Goal: Task Accomplishment & Management: Manage account settings

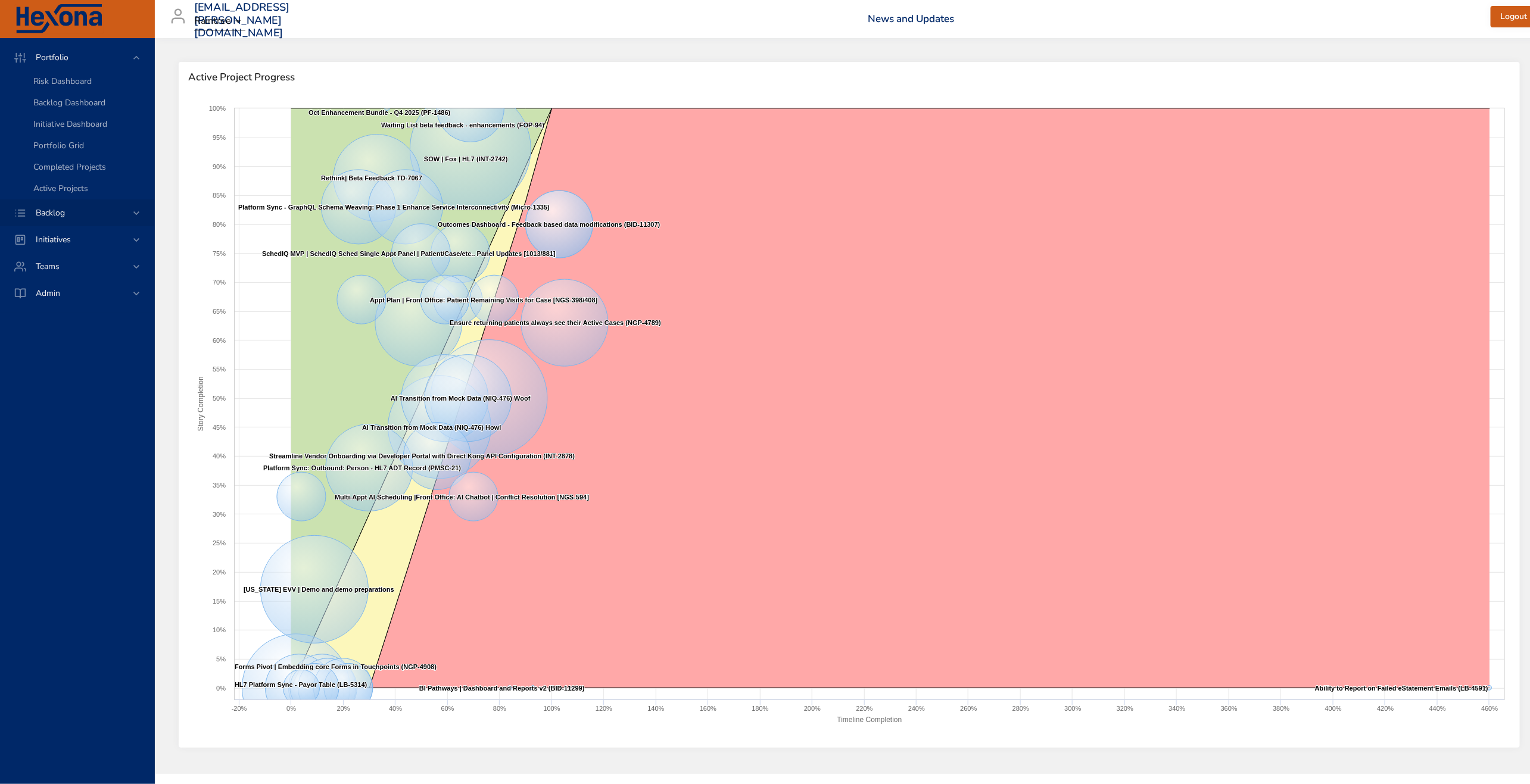
click at [52, 213] on span "Backlog" at bounding box center [50, 213] width 48 height 12
click at [75, 114] on div "Backlog Details" at bounding box center [89, 108] width 111 height 12
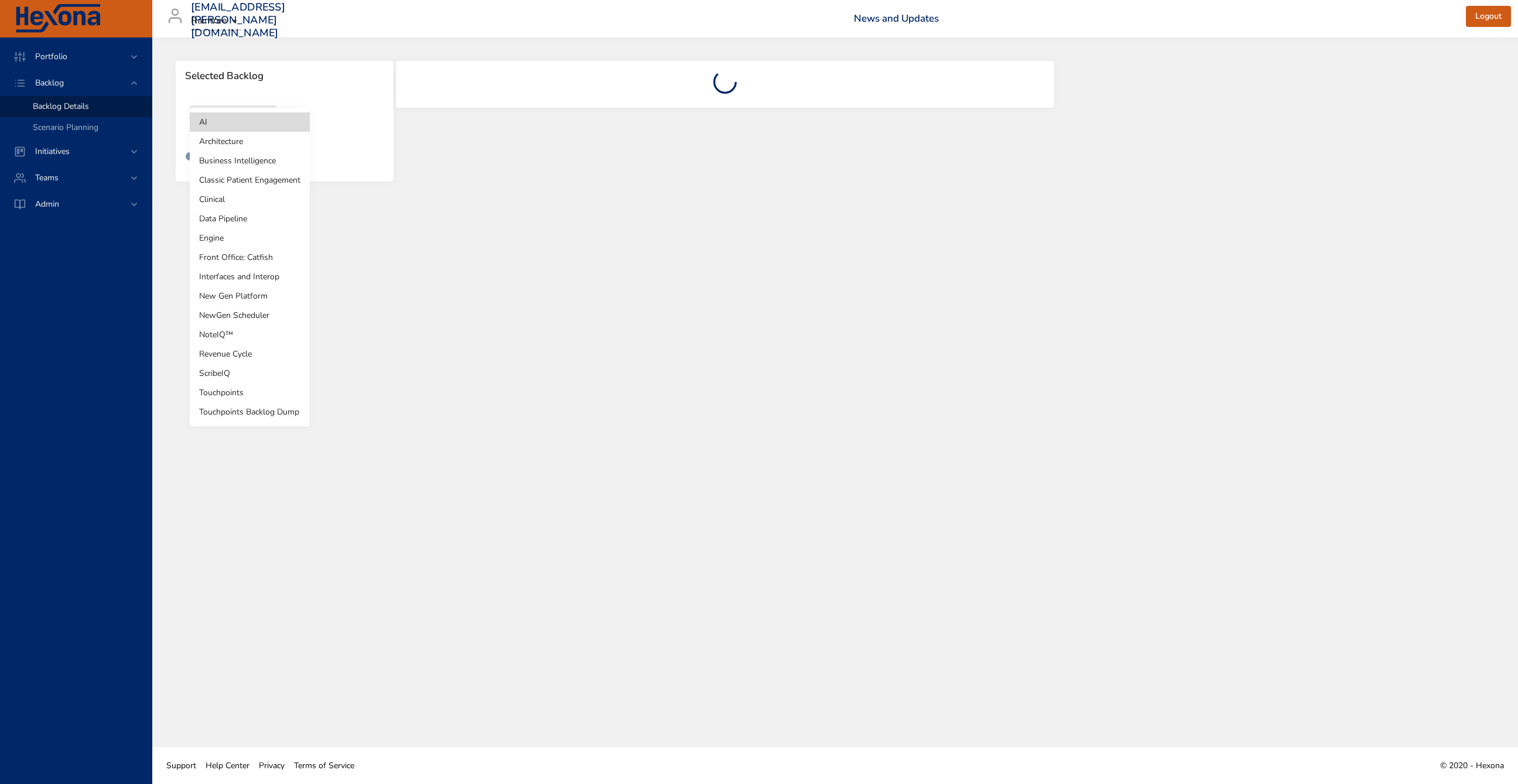
click at [261, 124] on body "Portfolio Backlog Backlog Details Scenario Planning Initiatives Teams Admin [EM…" at bounding box center [759, 392] width 1518 height 784
click at [242, 395] on li "Touchpoints" at bounding box center [250, 393] width 120 height 19
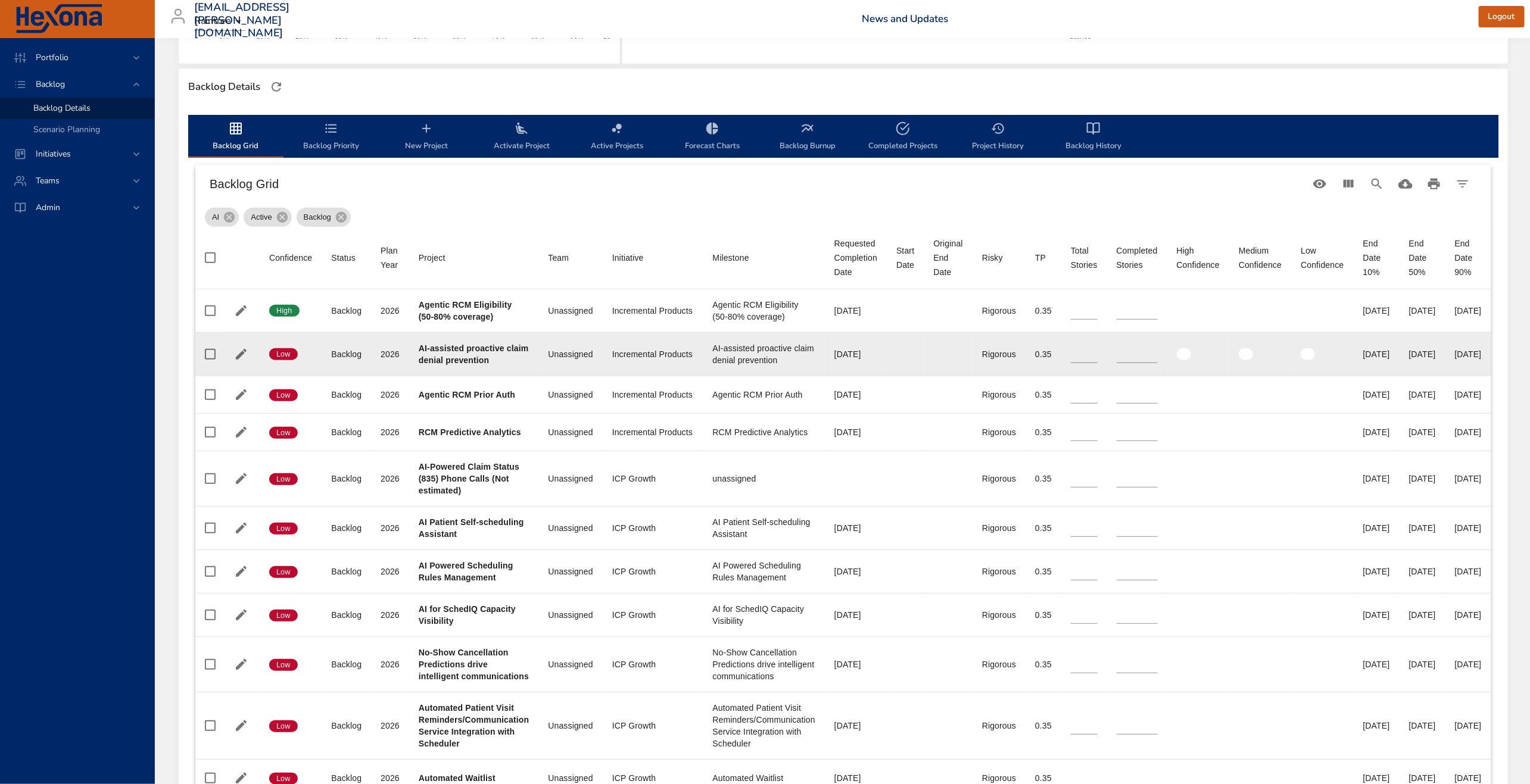
scroll to position [290, 0]
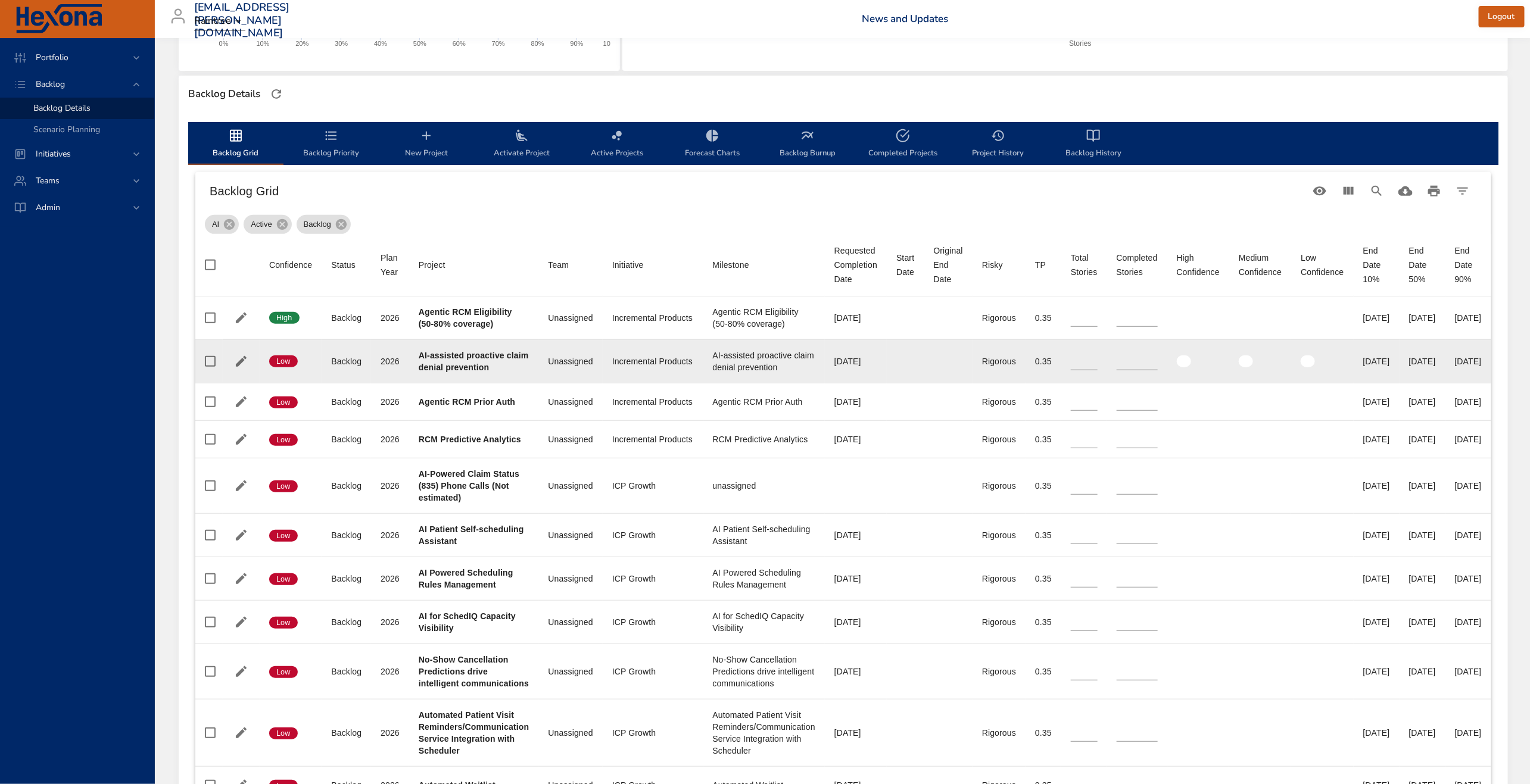
type input "*"
type input "**"
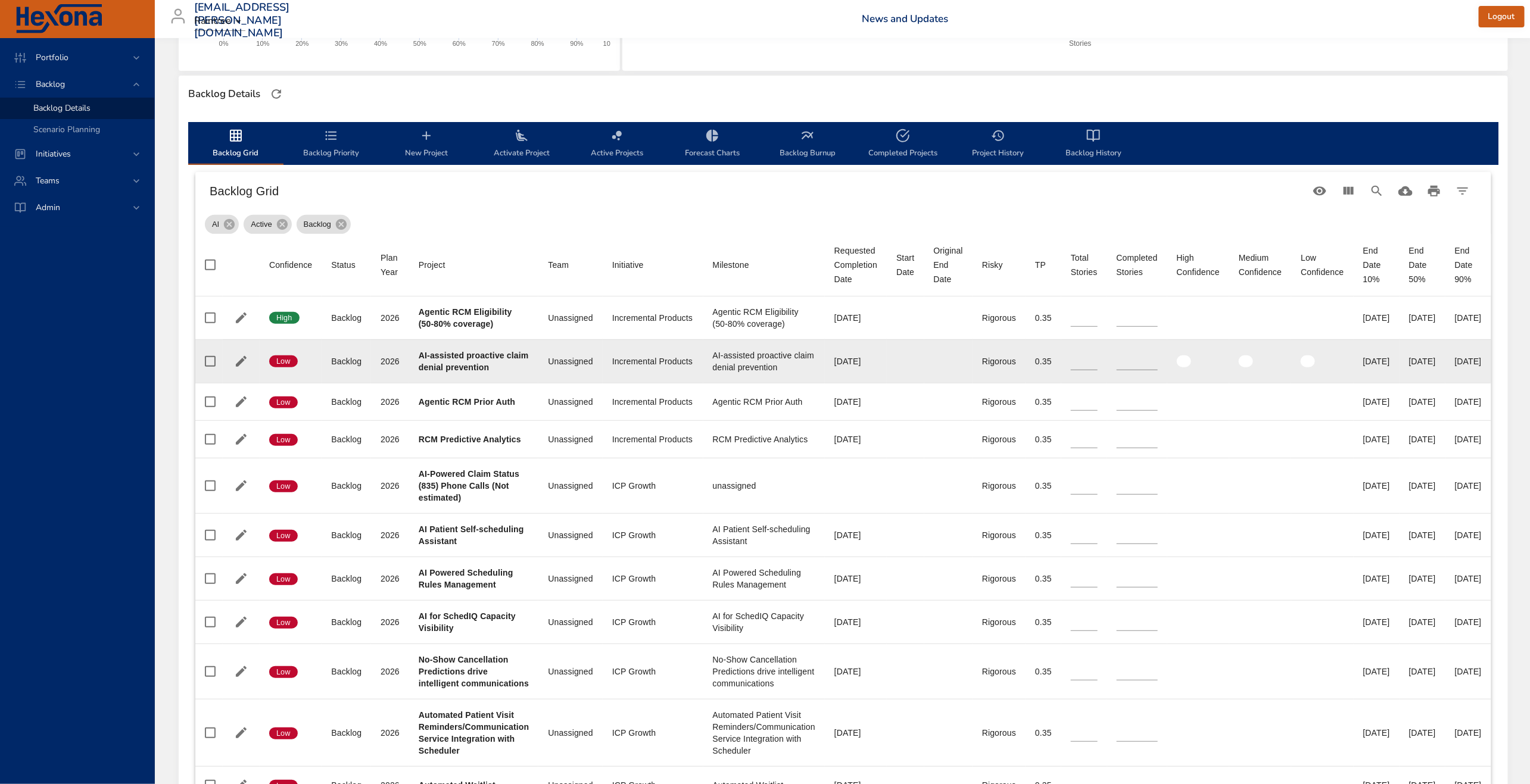
type input "**"
type input "*"
type input "**"
type input "*"
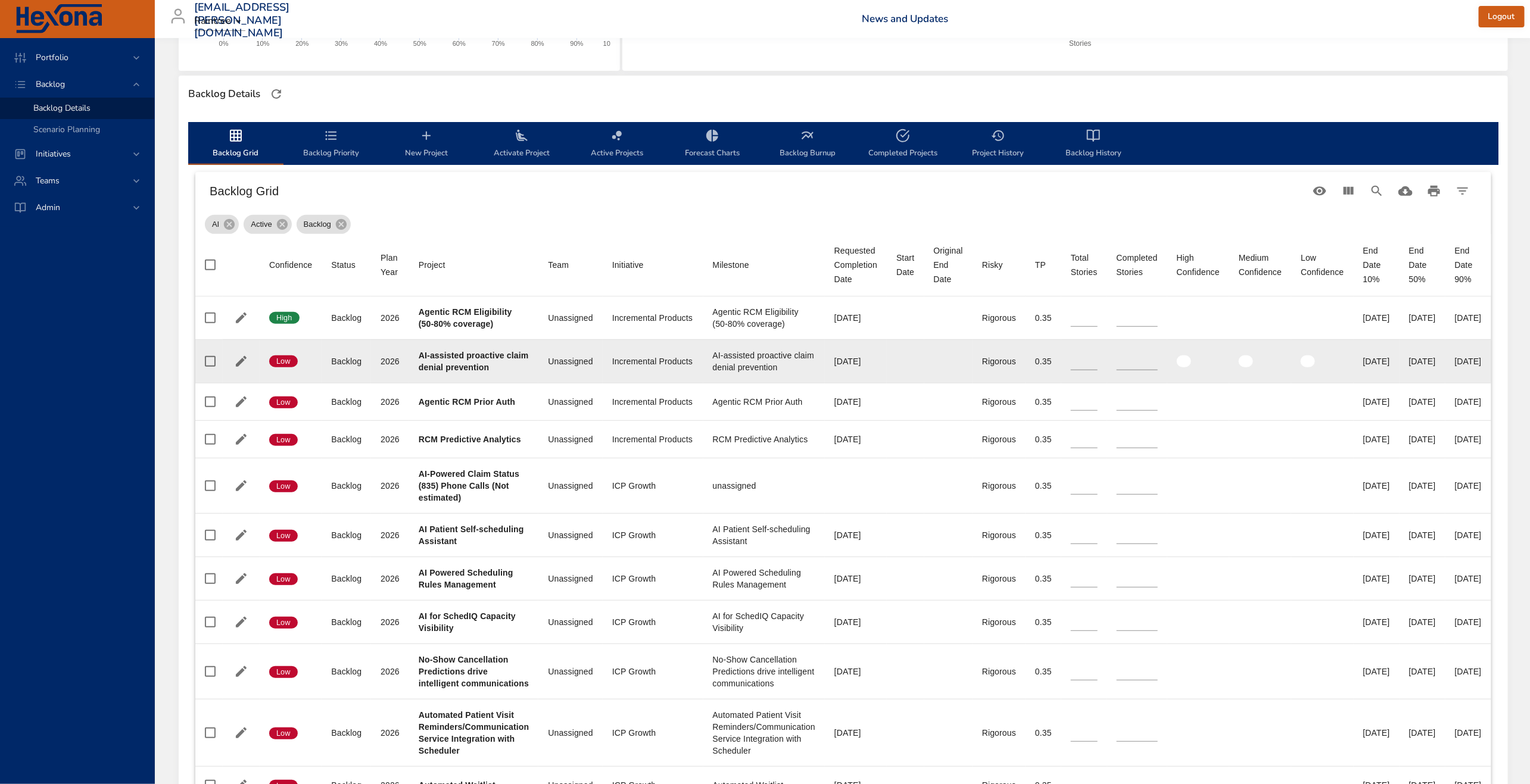
type input "*"
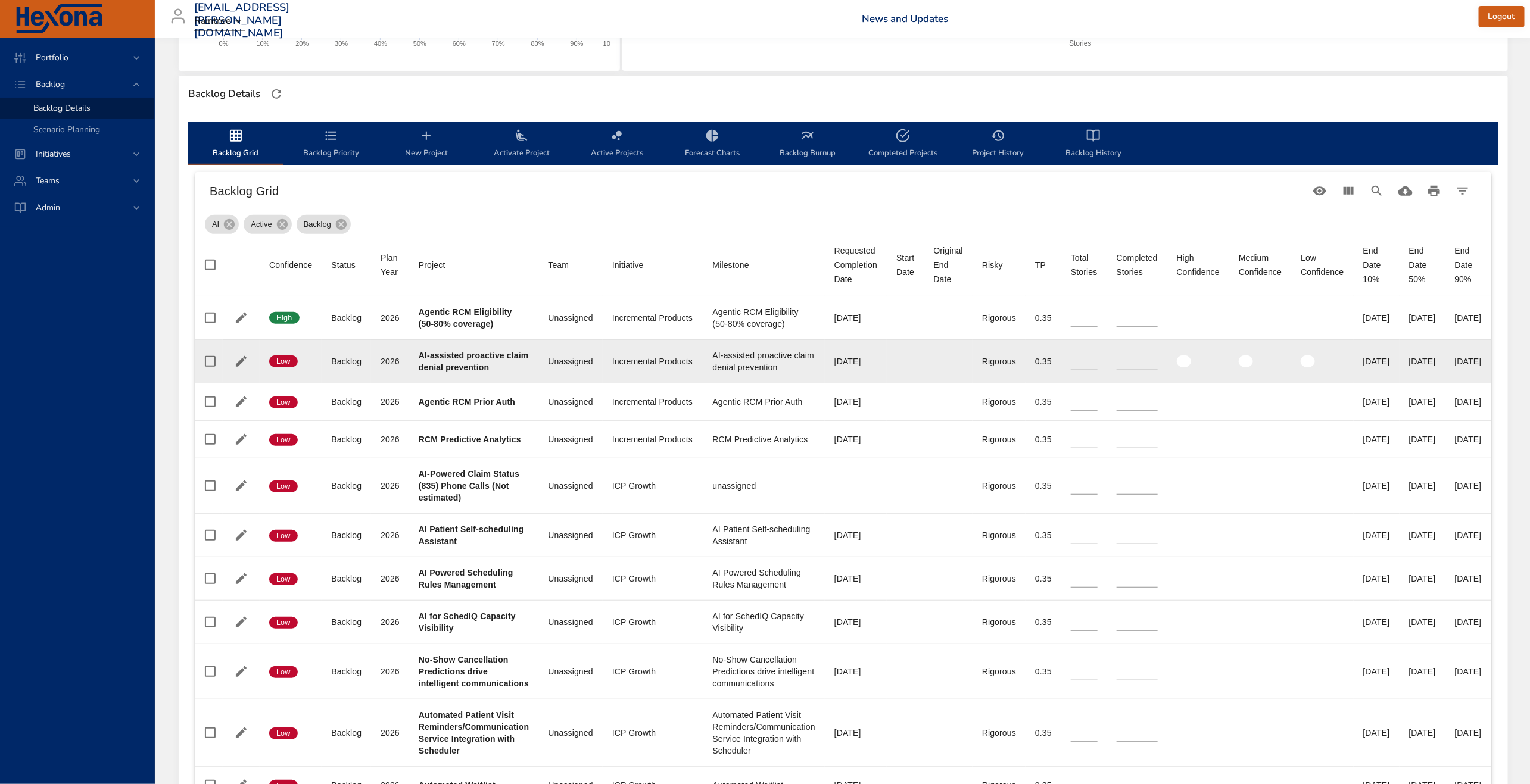
type input "*"
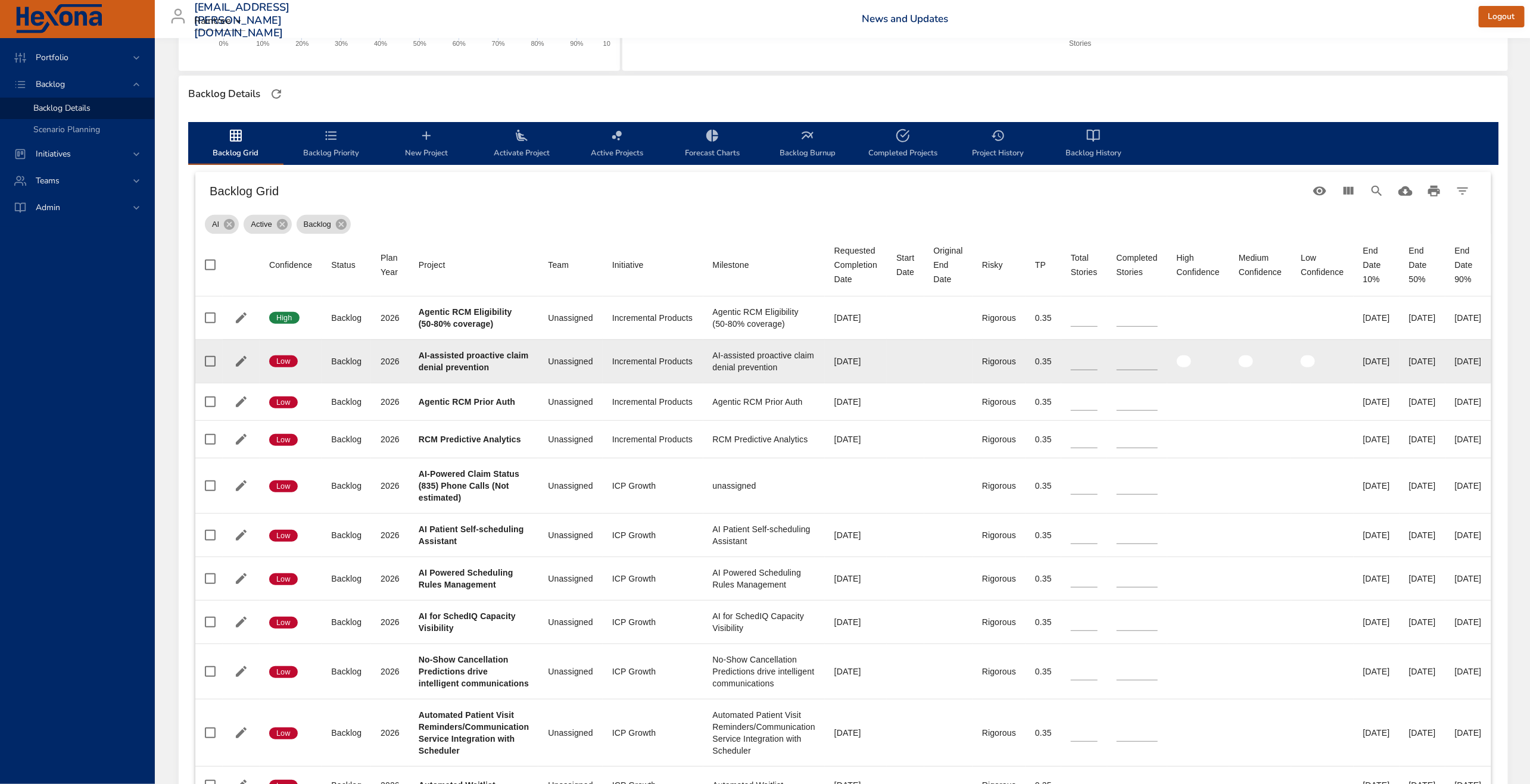
type input "*"
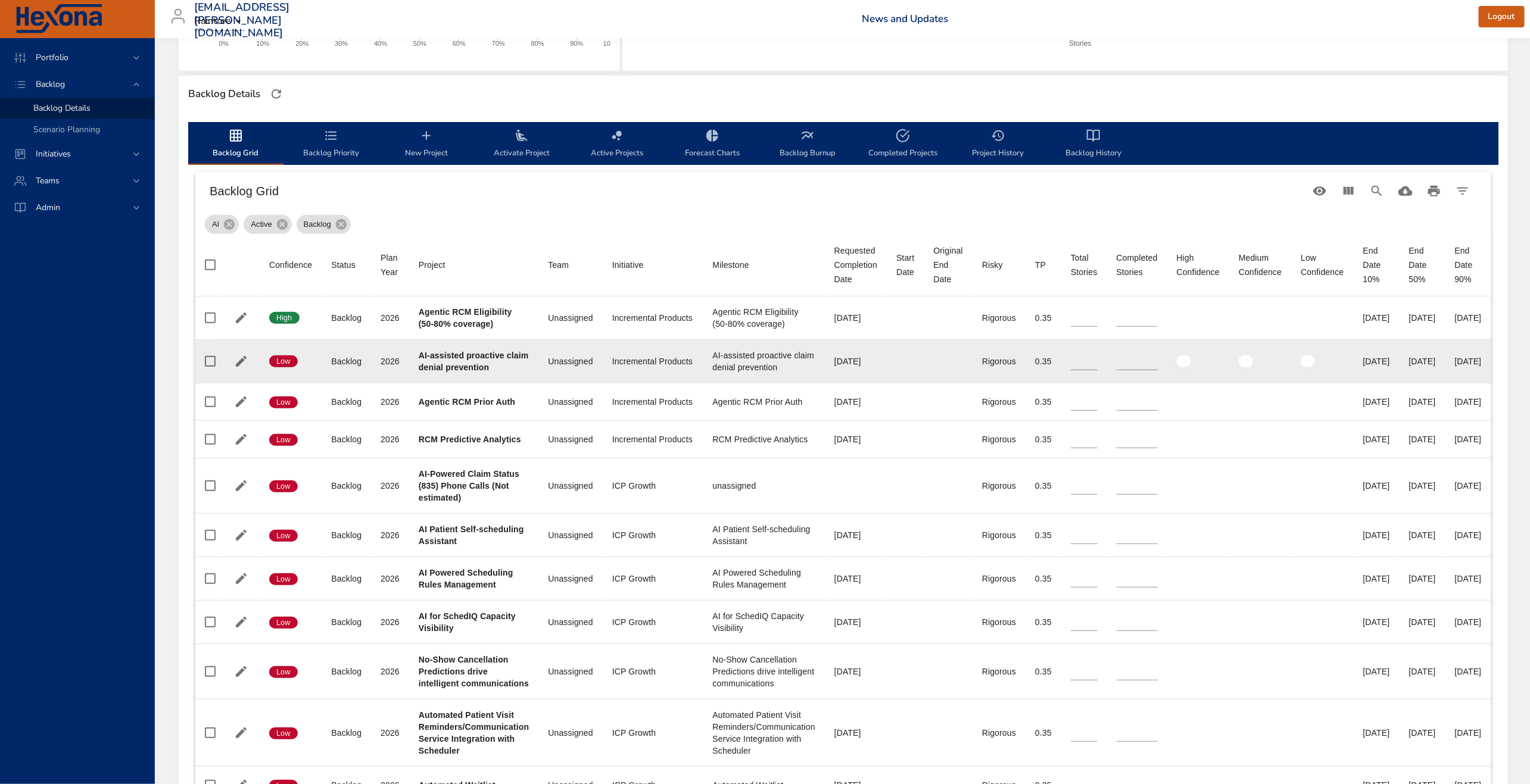
type input "**"
type input "*"
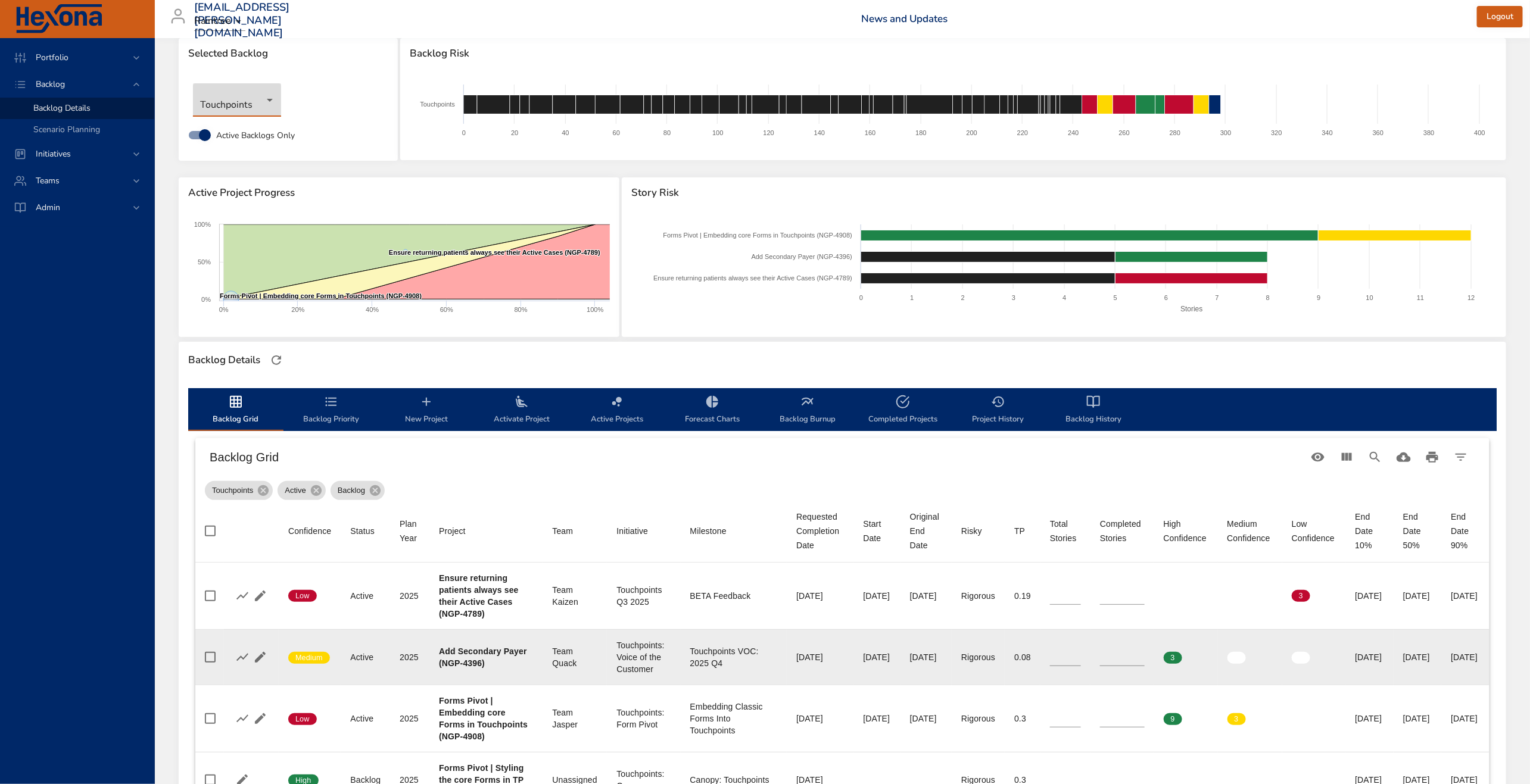
scroll to position [482, 0]
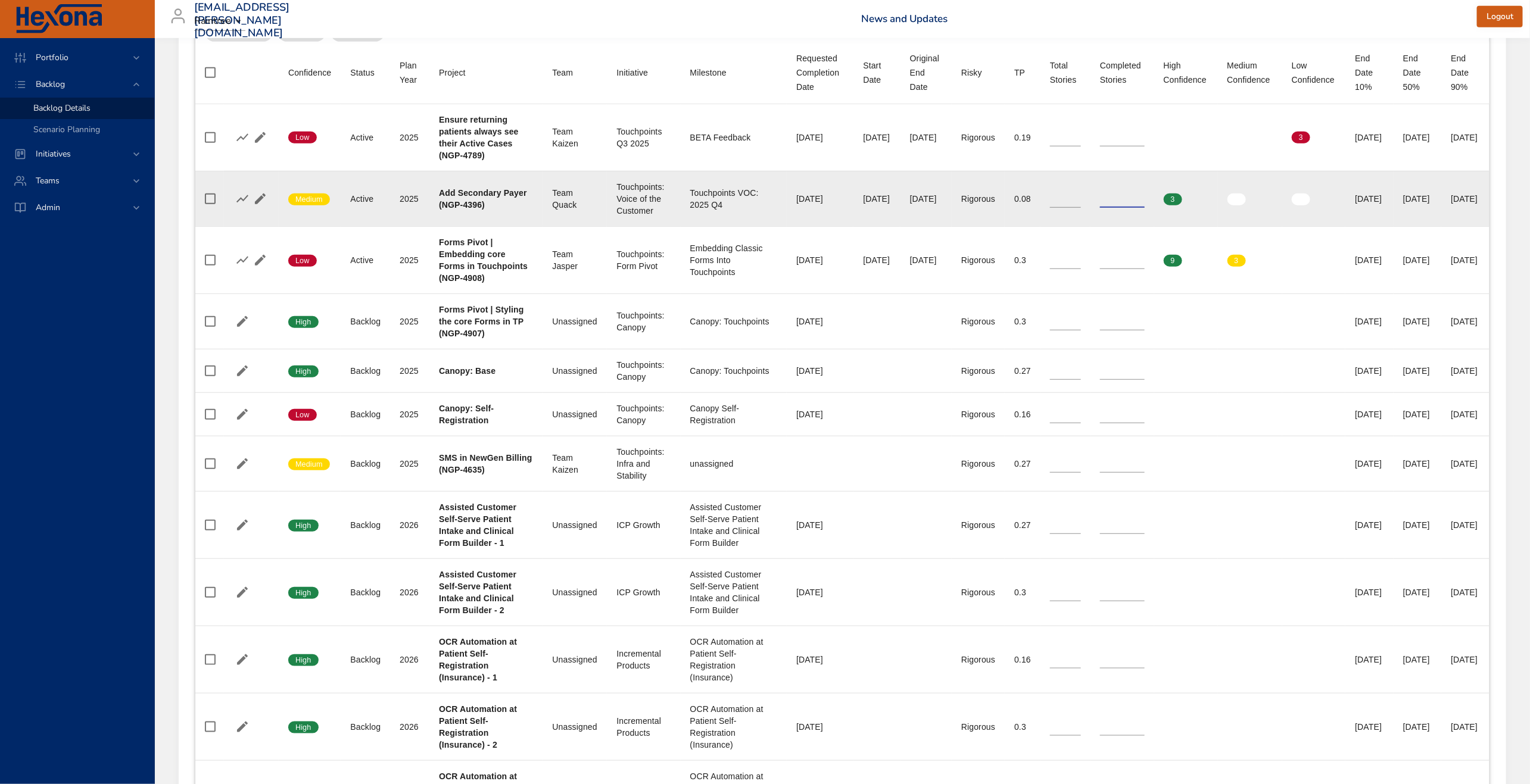
drag, startPoint x: 1081, startPoint y: 198, endPoint x: 1059, endPoint y: 199, distance: 22.0
click at [1059, 199] on tr "Confidence Medium Status Active Plan Year [DATE] Project Add Secondary Payer (N…" at bounding box center [842, 199] width 1294 height 56
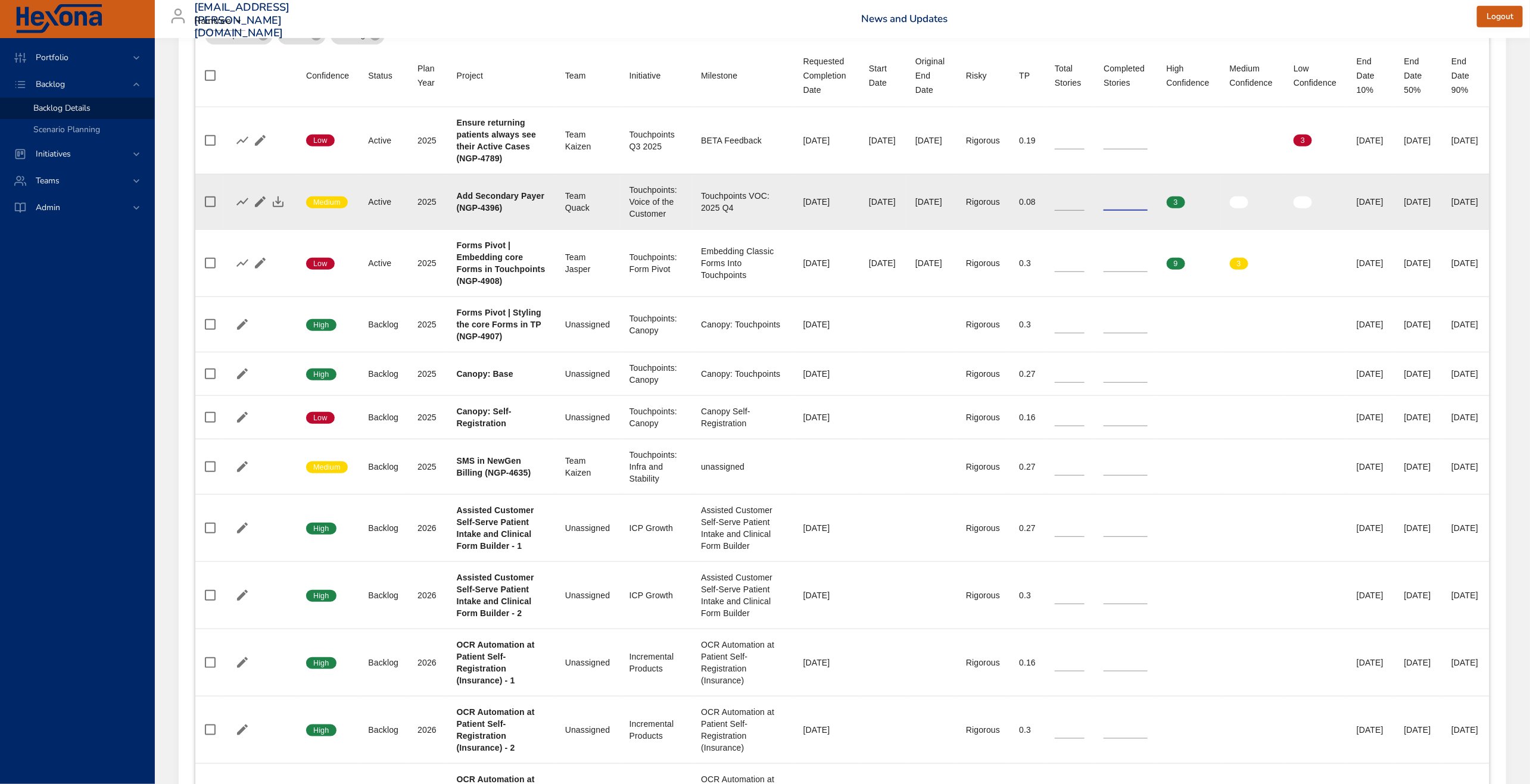
scroll to position [478, 0]
type input "*"
click at [255, 205] on icon "button" at bounding box center [260, 203] width 11 height 11
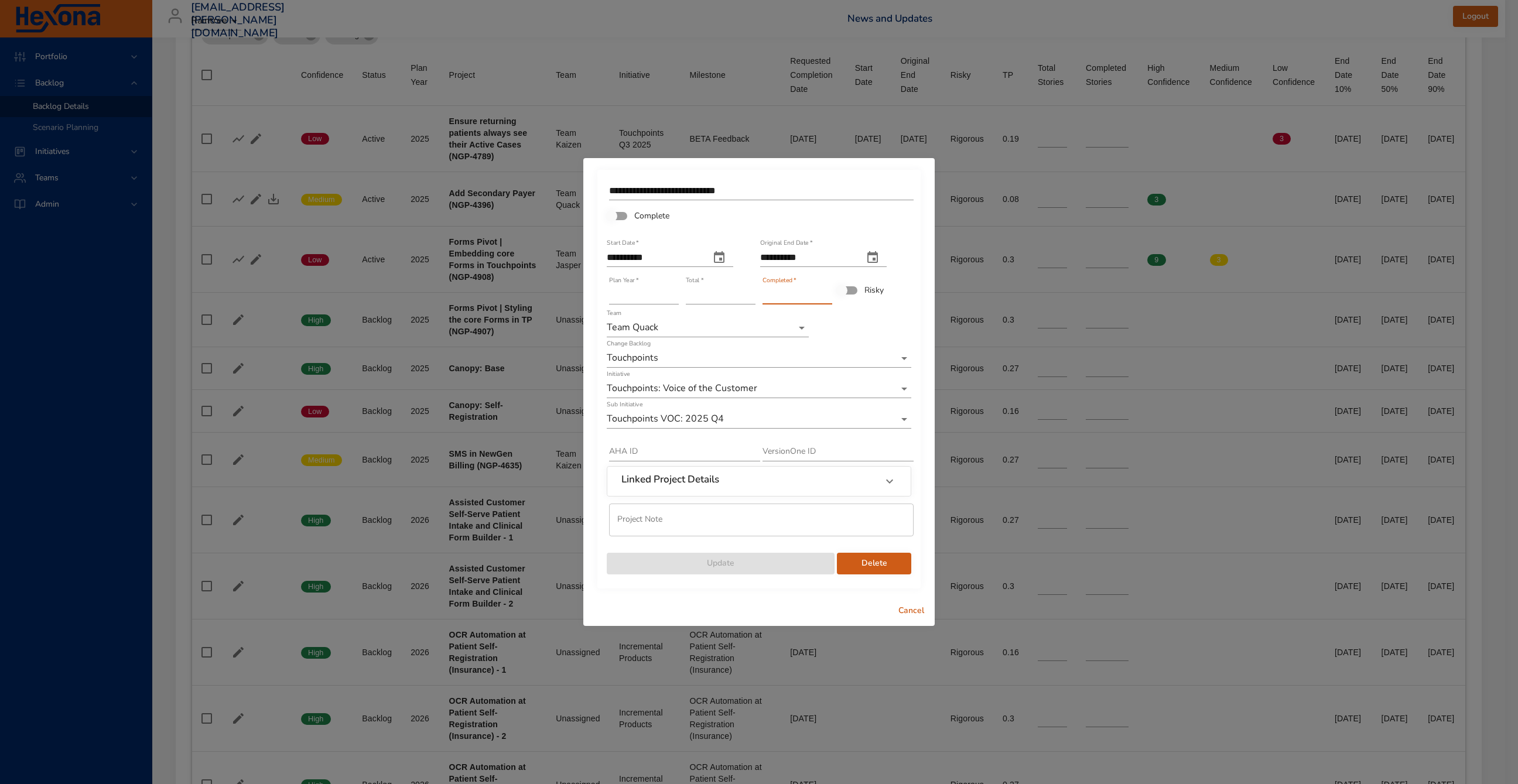
drag, startPoint x: 793, startPoint y: 295, endPoint x: 755, endPoint y: 297, distance: 38.1
click at [755, 297] on div "**********" at bounding box center [759, 377] width 307 height 398
type input "*"
click at [908, 611] on span "Cancel" at bounding box center [911, 611] width 28 height 15
type input "*"
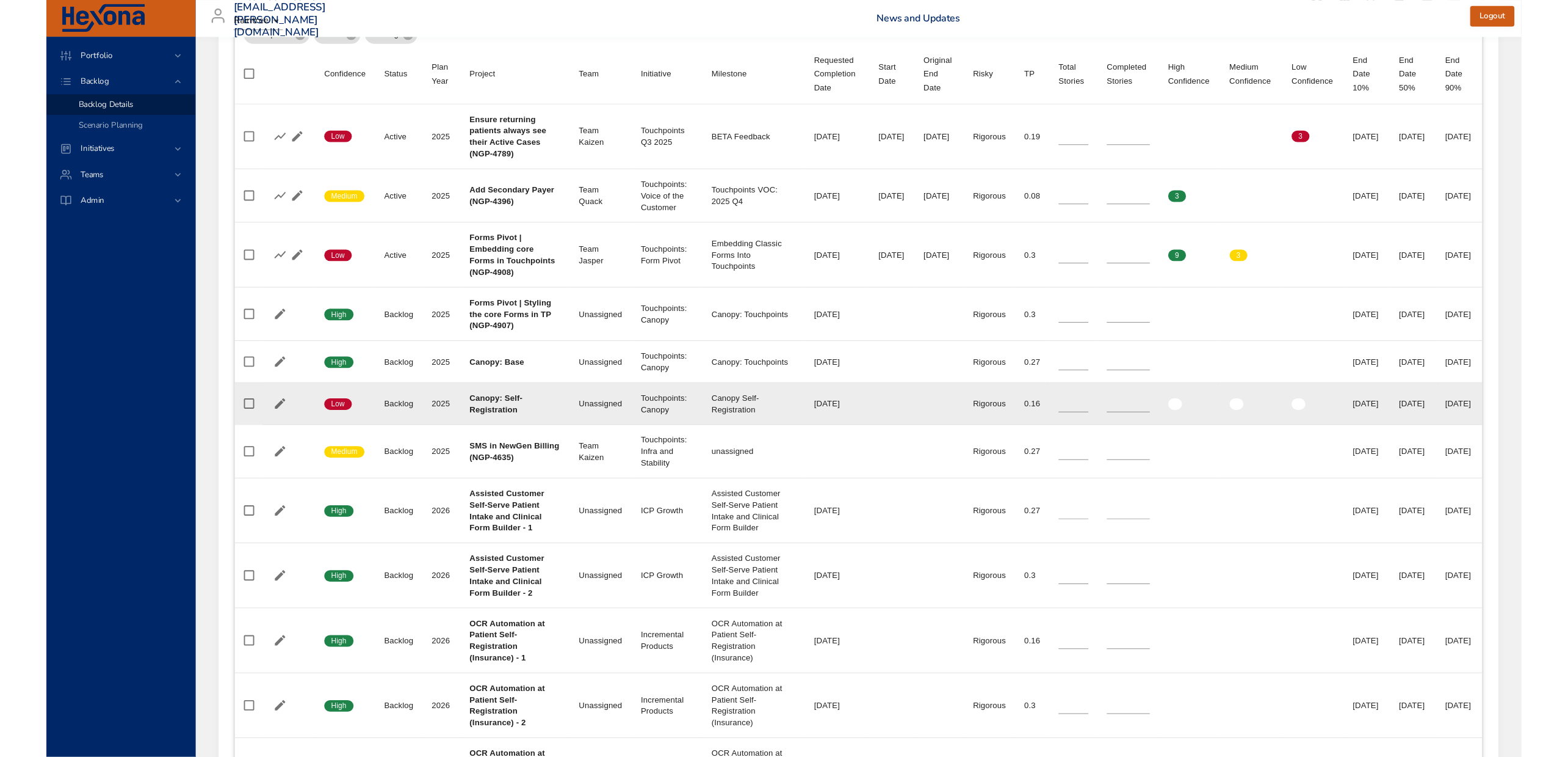
scroll to position [487, 0]
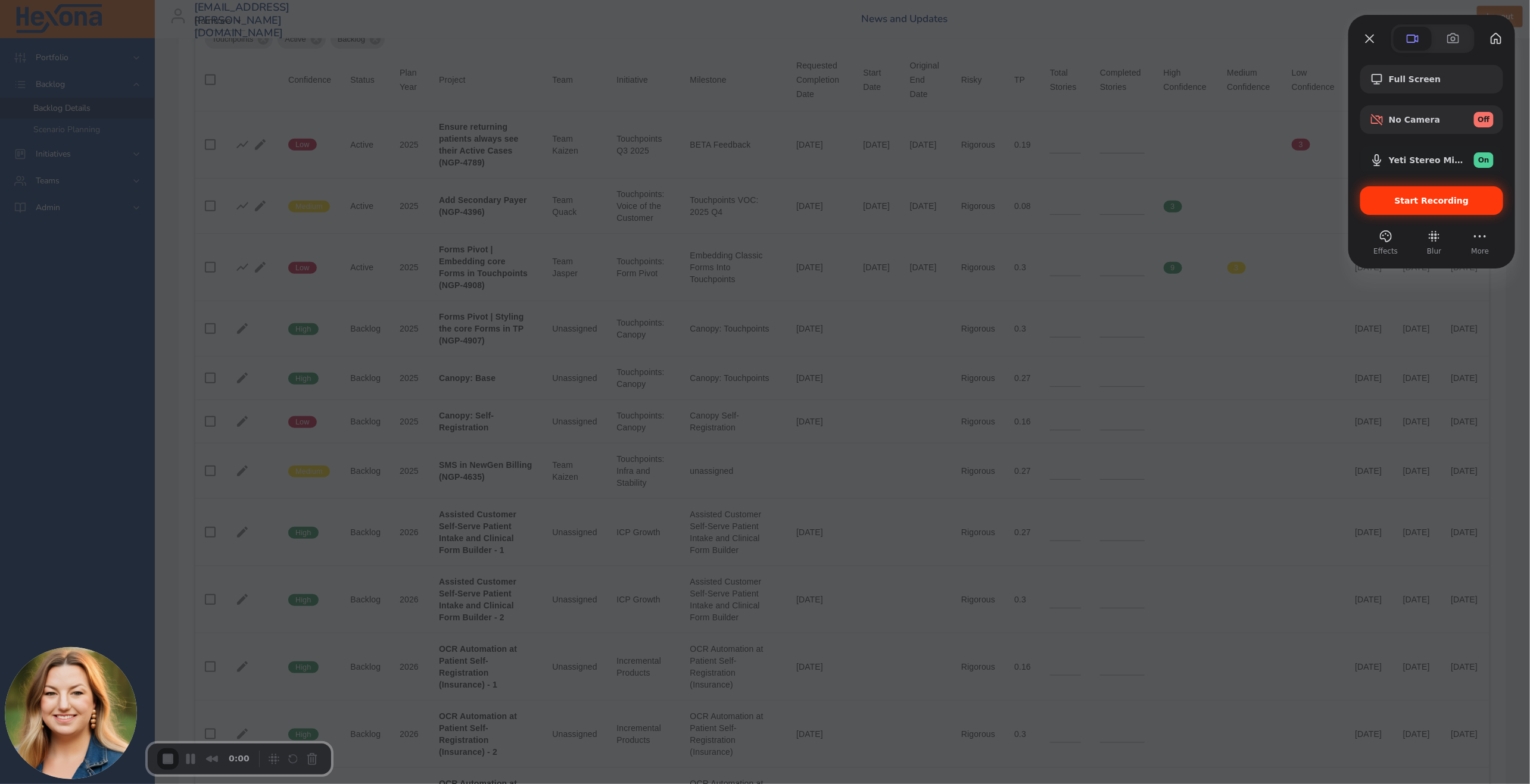
click at [1432, 197] on span "Start Recording" at bounding box center [1432, 201] width 75 height 9
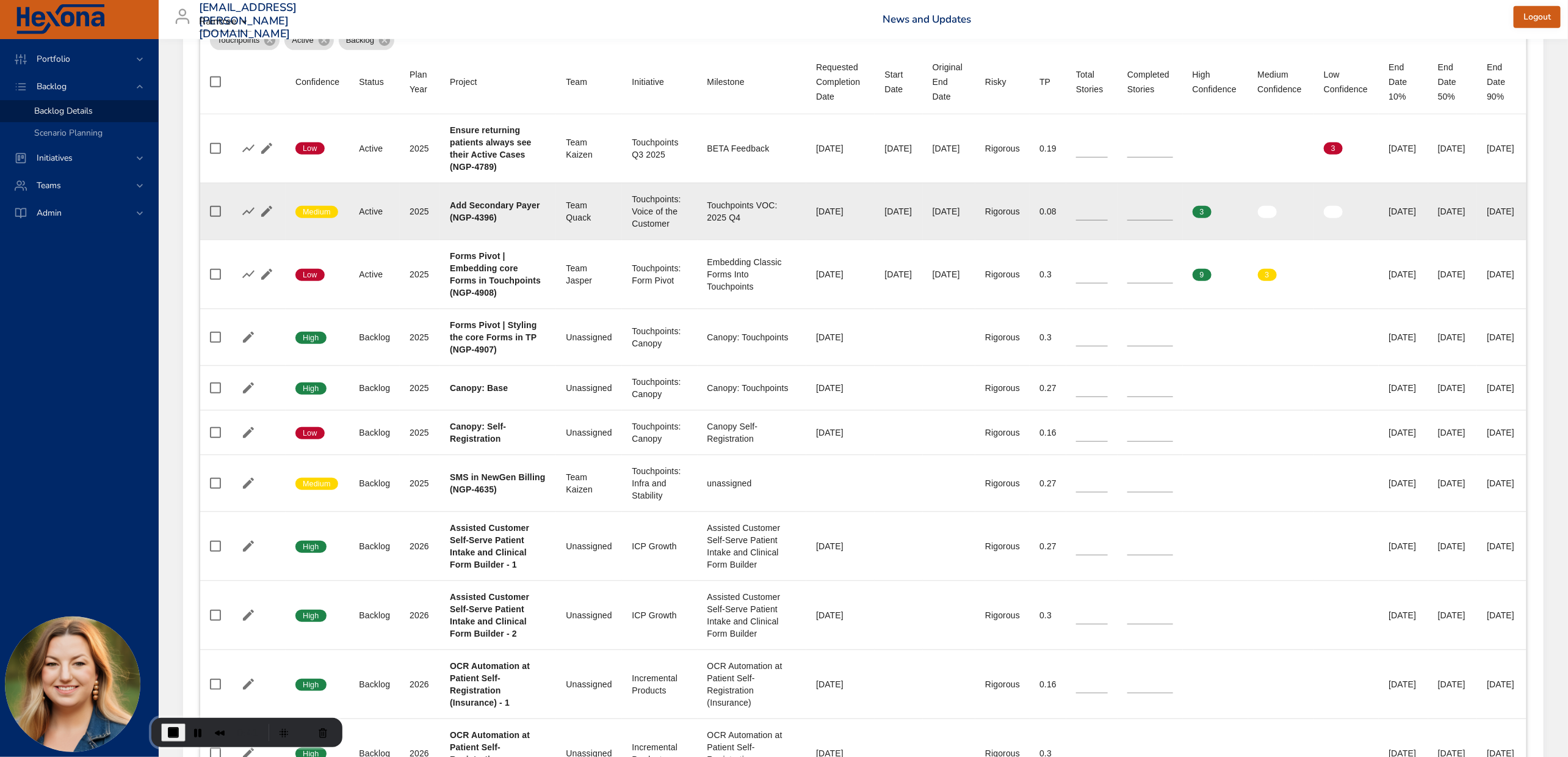
drag, startPoint x: 1391, startPoint y: 213, endPoint x: 1351, endPoint y: 216, distance: 40.1
click at [1389, 216] on div "[DATE]" at bounding box center [1403, 211] width 29 height 13
click at [1389, 217] on div "[DATE]" at bounding box center [1403, 211] width 29 height 13
drag, startPoint x: 1412, startPoint y: 217, endPoint x: 1471, endPoint y: 215, distance: 59.0
click at [1471, 215] on tr "Confidence Medium Status Active Plan Year [DATE] Project Add Secondary Payer (N…" at bounding box center [863, 211] width 1326 height 57
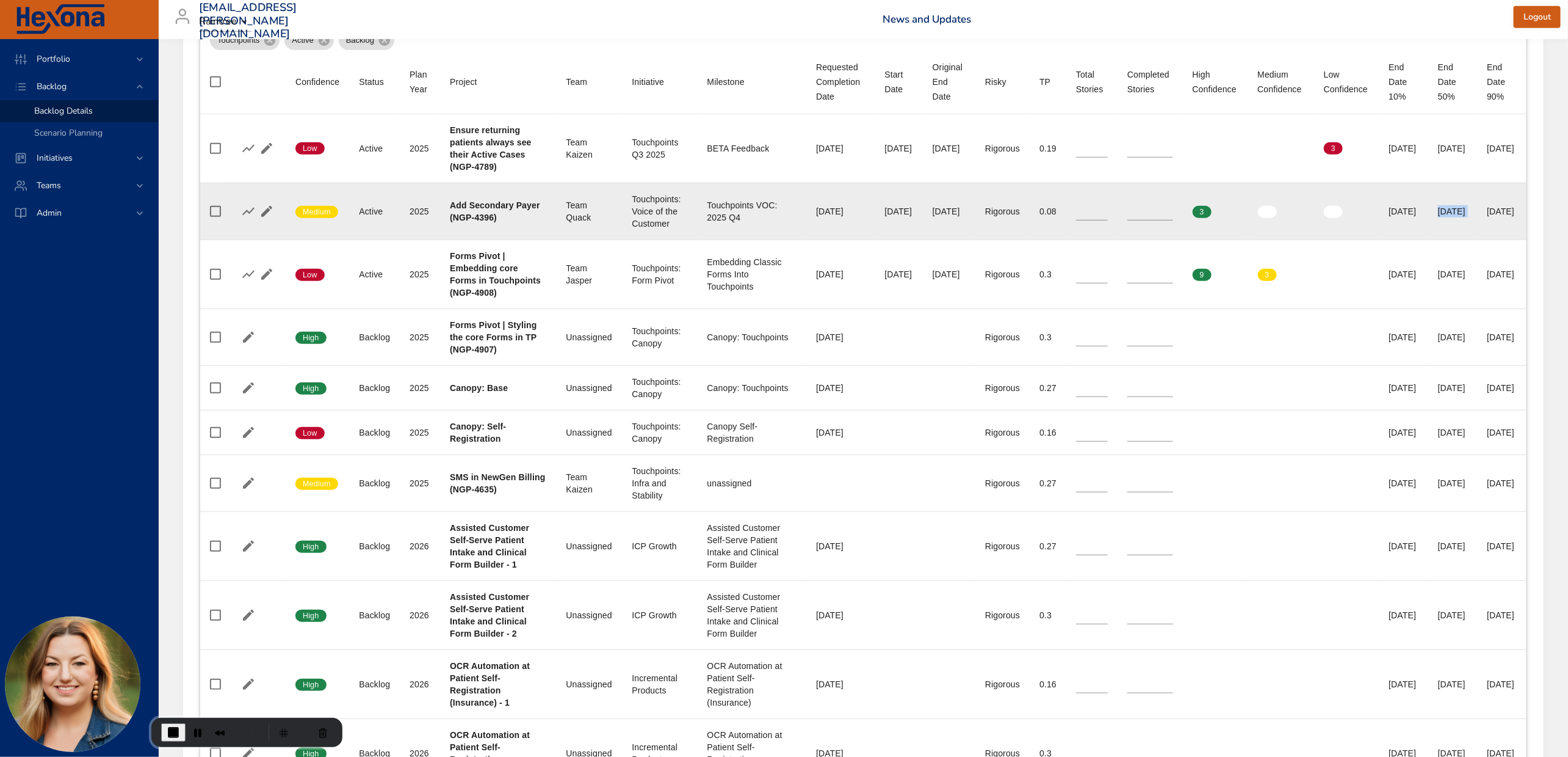
click at [1428, 226] on td "End Date 50% [DATE]" at bounding box center [1453, 211] width 49 height 57
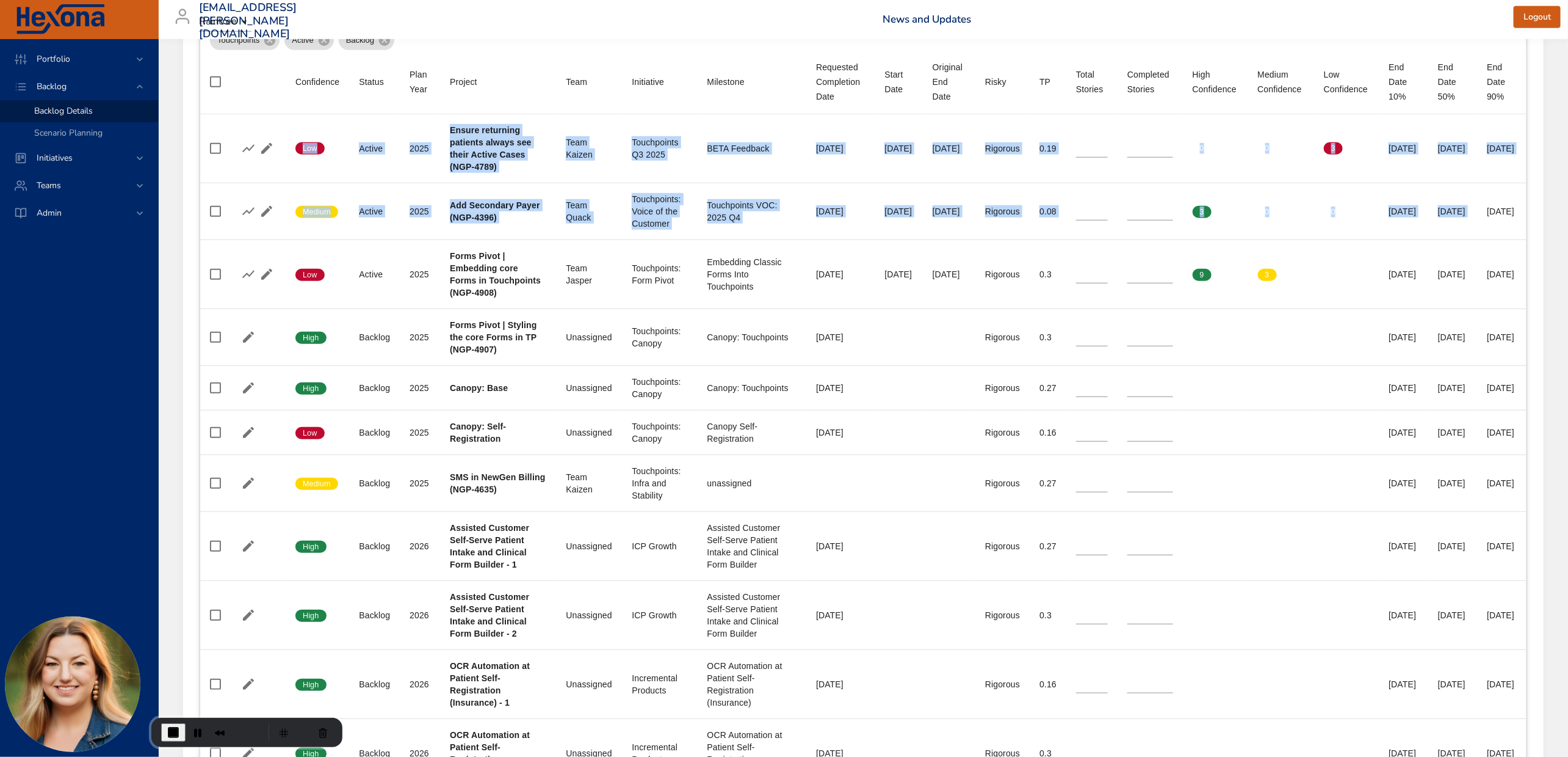
drag, startPoint x: 1465, startPoint y: 212, endPoint x: 1571, endPoint y: 209, distance: 106.0
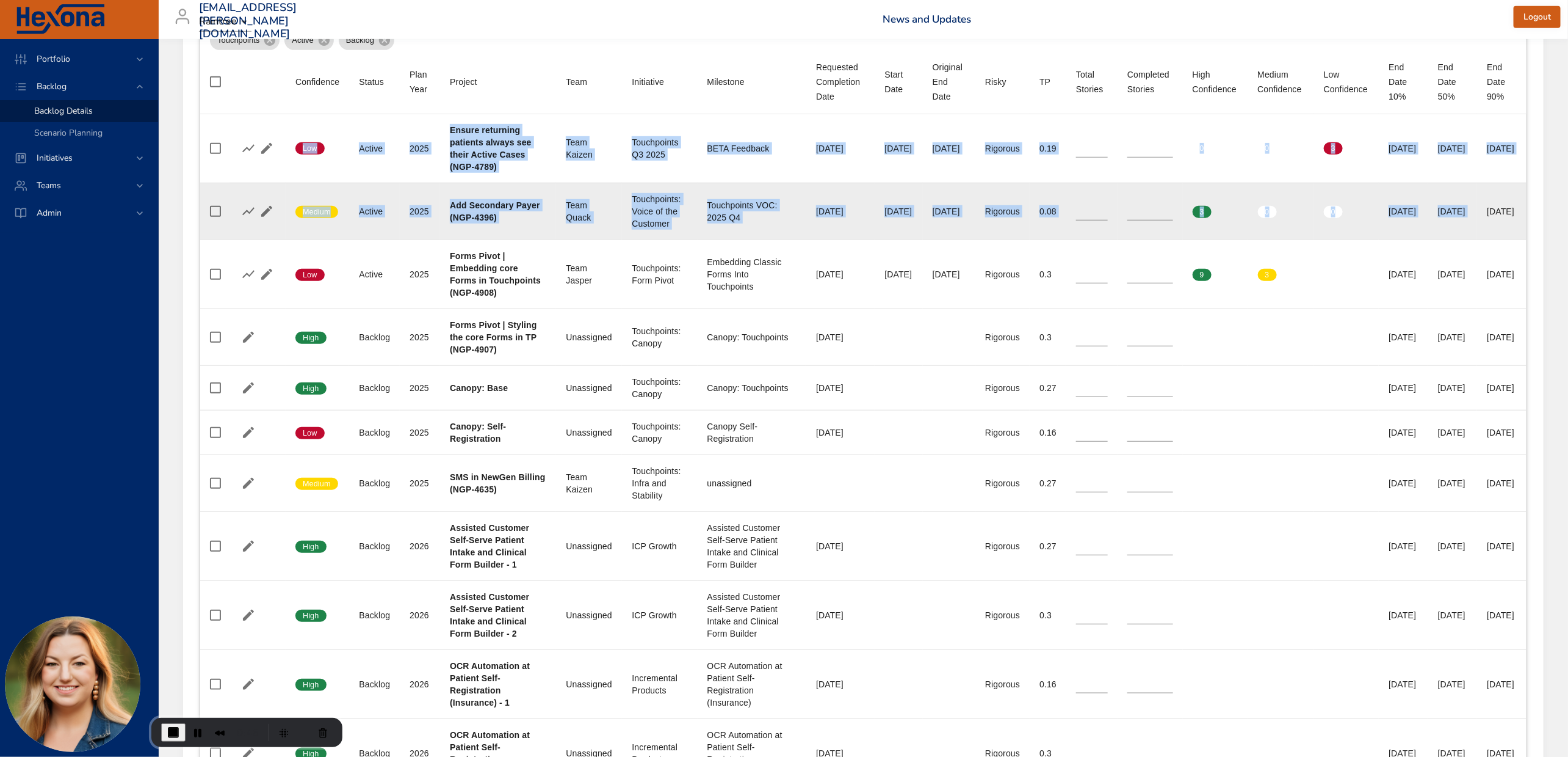
click at [1485, 229] on td "End Date 90% [DATE]" at bounding box center [1501, 211] width 49 height 57
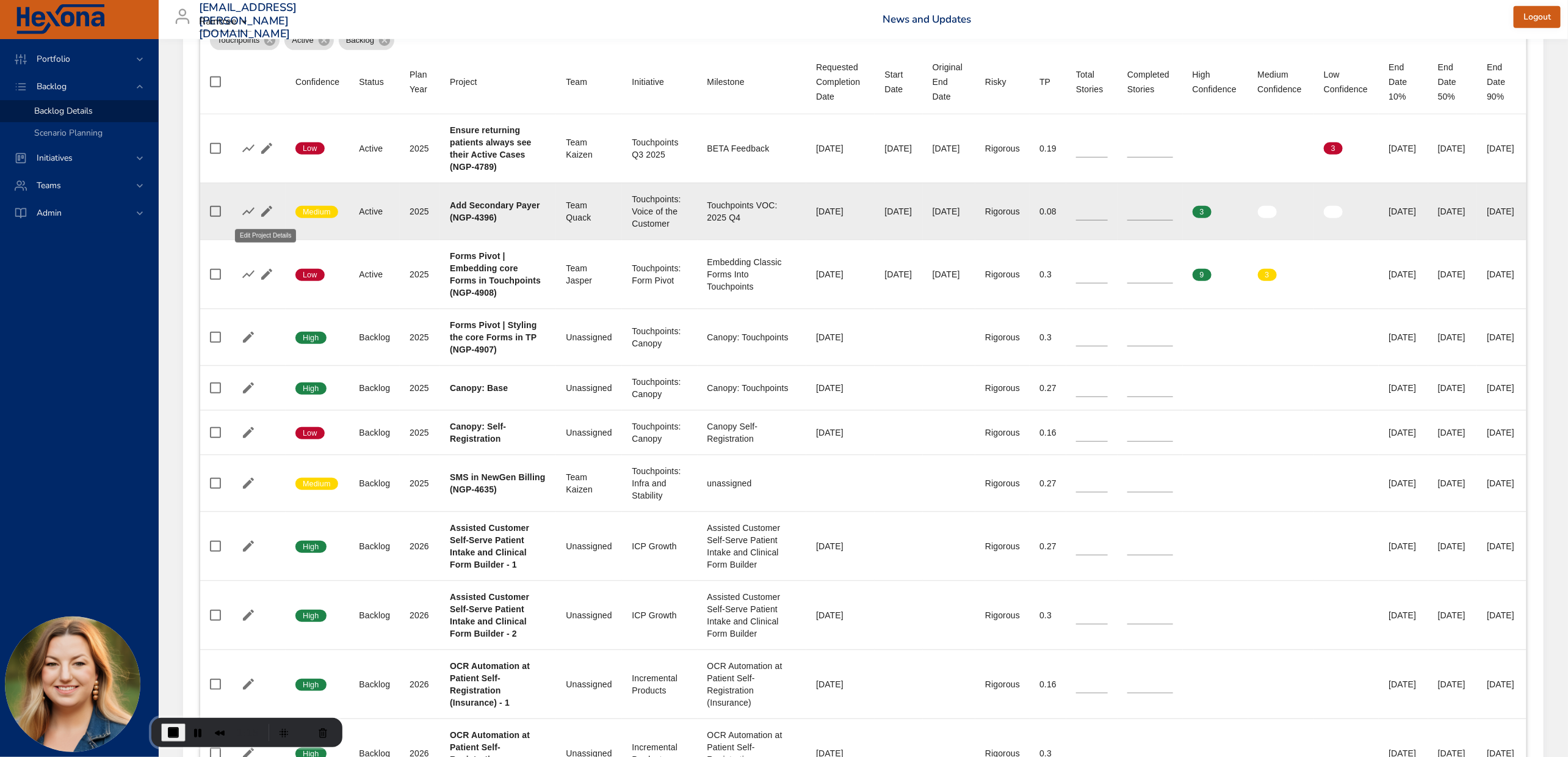
click at [269, 211] on icon "button" at bounding box center [266, 211] width 15 height 15
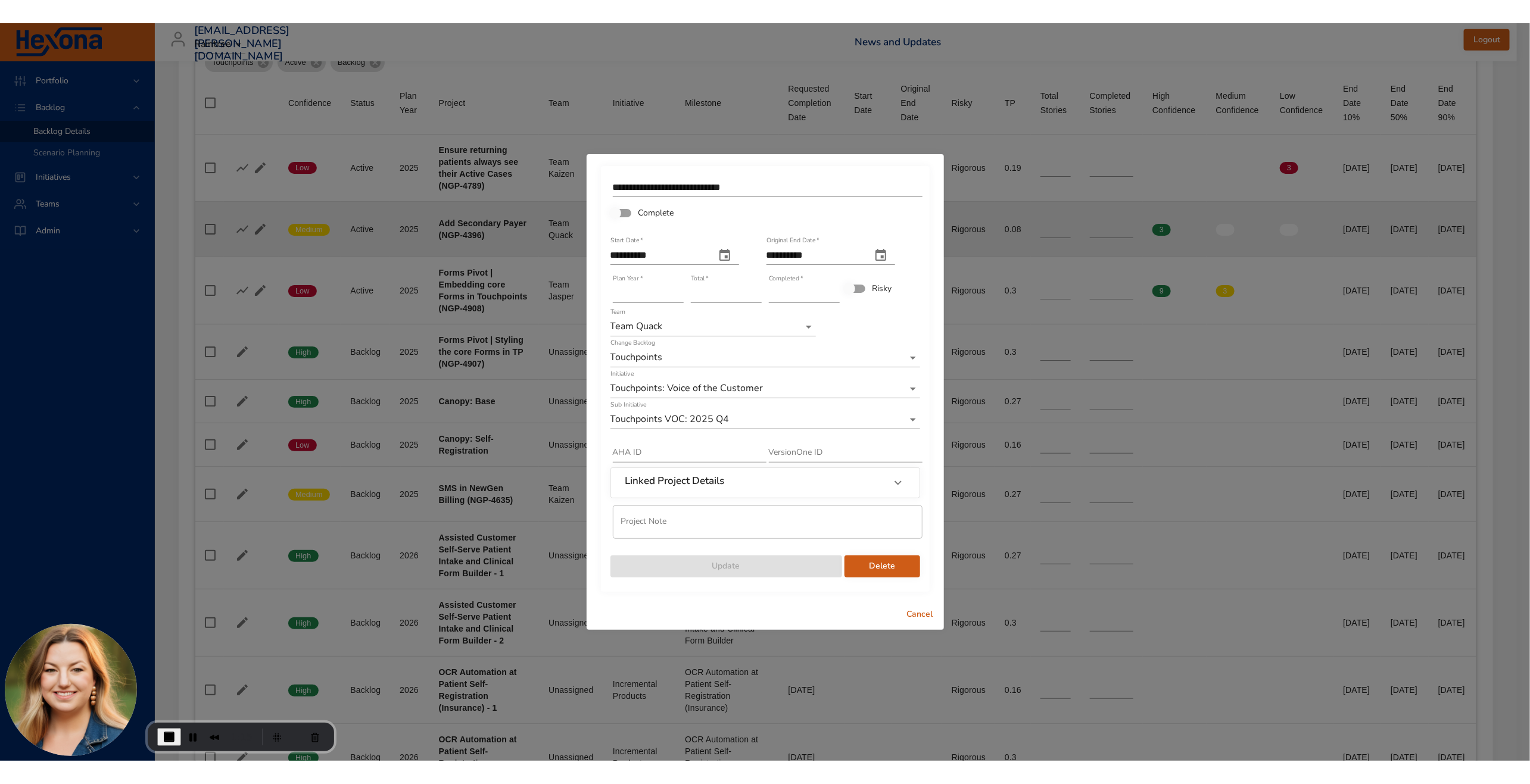
scroll to position [475, 0]
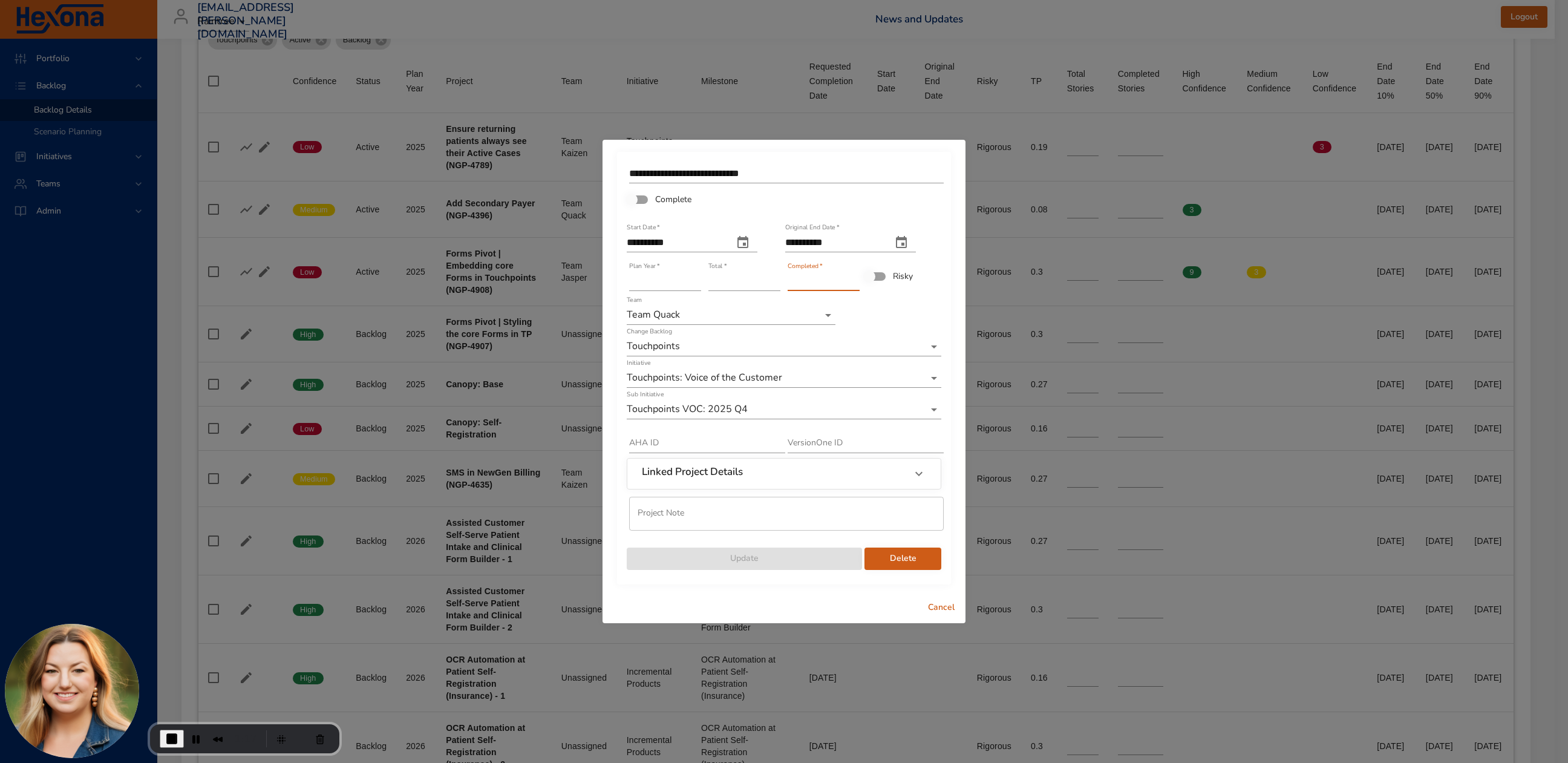
drag, startPoint x: 797, startPoint y: 282, endPoint x: 779, endPoint y: 282, distance: 18.0
click at [779, 282] on div "**********" at bounding box center [784, 366] width 317 height 411
type input "*"
click at [772, 562] on span "Update" at bounding box center [744, 558] width 216 height 15
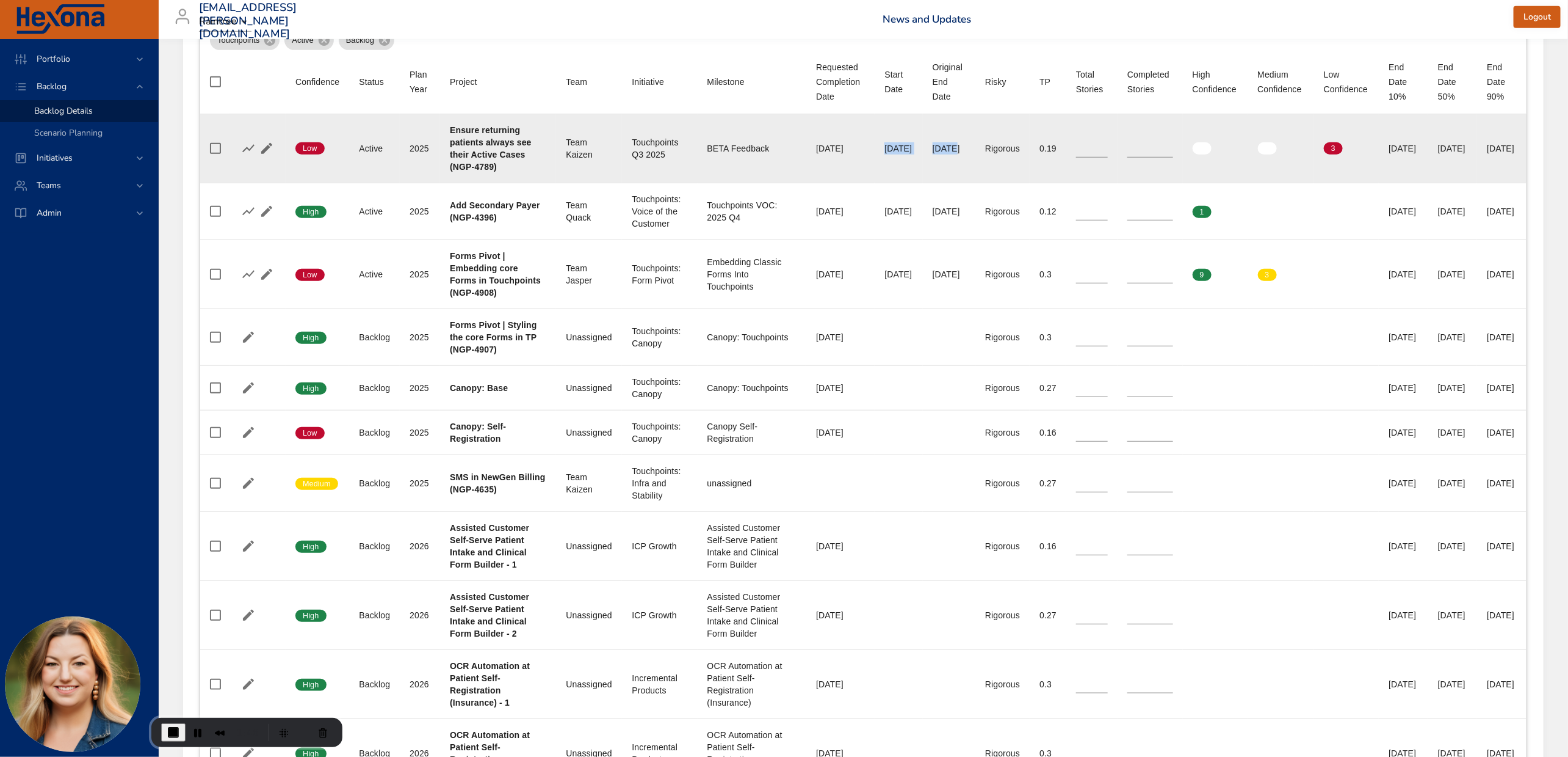
drag, startPoint x: 830, startPoint y: 149, endPoint x: 919, endPoint y: 147, distance: 89.0
click at [919, 147] on tr "Confidence Low Status Active Plan Year [DATE] Project Ensure returning patients…" at bounding box center [863, 148] width 1326 height 69
click at [877, 154] on td "Start Date [DATE]" at bounding box center [898, 148] width 48 height 69
click at [884, 150] on div "[DATE]" at bounding box center [898, 149] width 28 height 13
drag, startPoint x: 828, startPoint y: 152, endPoint x: 879, endPoint y: 145, distance: 51.5
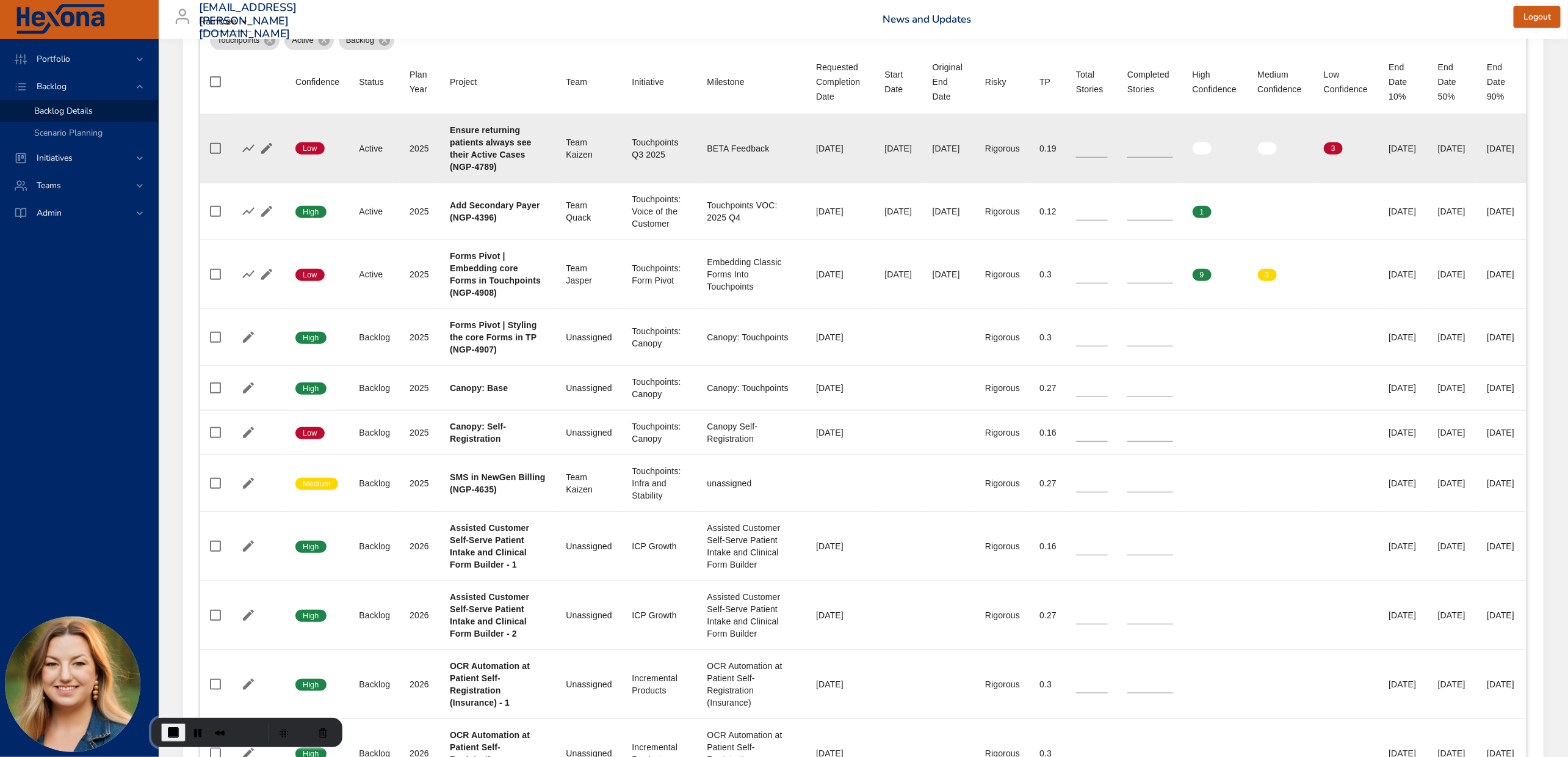
click at [879, 145] on td "Start Date [DATE]" at bounding box center [898, 148] width 48 height 69
click at [878, 151] on td "Start Date [DATE]" at bounding box center [898, 148] width 48 height 69
drag, startPoint x: 880, startPoint y: 150, endPoint x: 823, endPoint y: 150, distance: 57.0
click at [875, 150] on td "Start Date [DATE]" at bounding box center [898, 148] width 48 height 69
drag, startPoint x: 766, startPoint y: 151, endPoint x: 834, endPoint y: 147, distance: 68.1
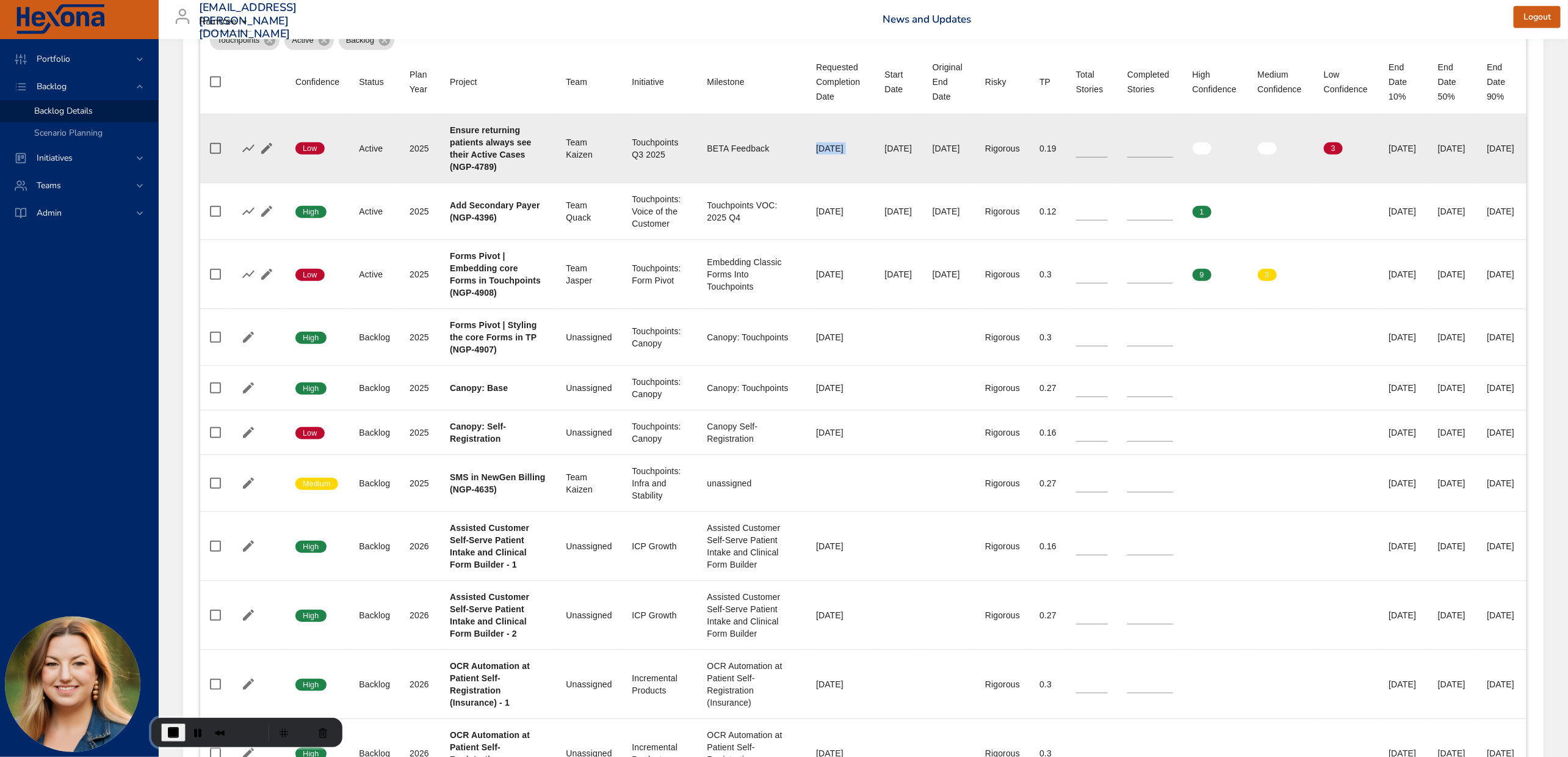
click at [834, 147] on tr "Confidence Low Status Active Plan Year [DATE] Project Ensure returning patients…" at bounding box center [863, 148] width 1326 height 69
click at [808, 156] on td "Requested Completion Date [DATE]" at bounding box center [841, 148] width 68 height 69
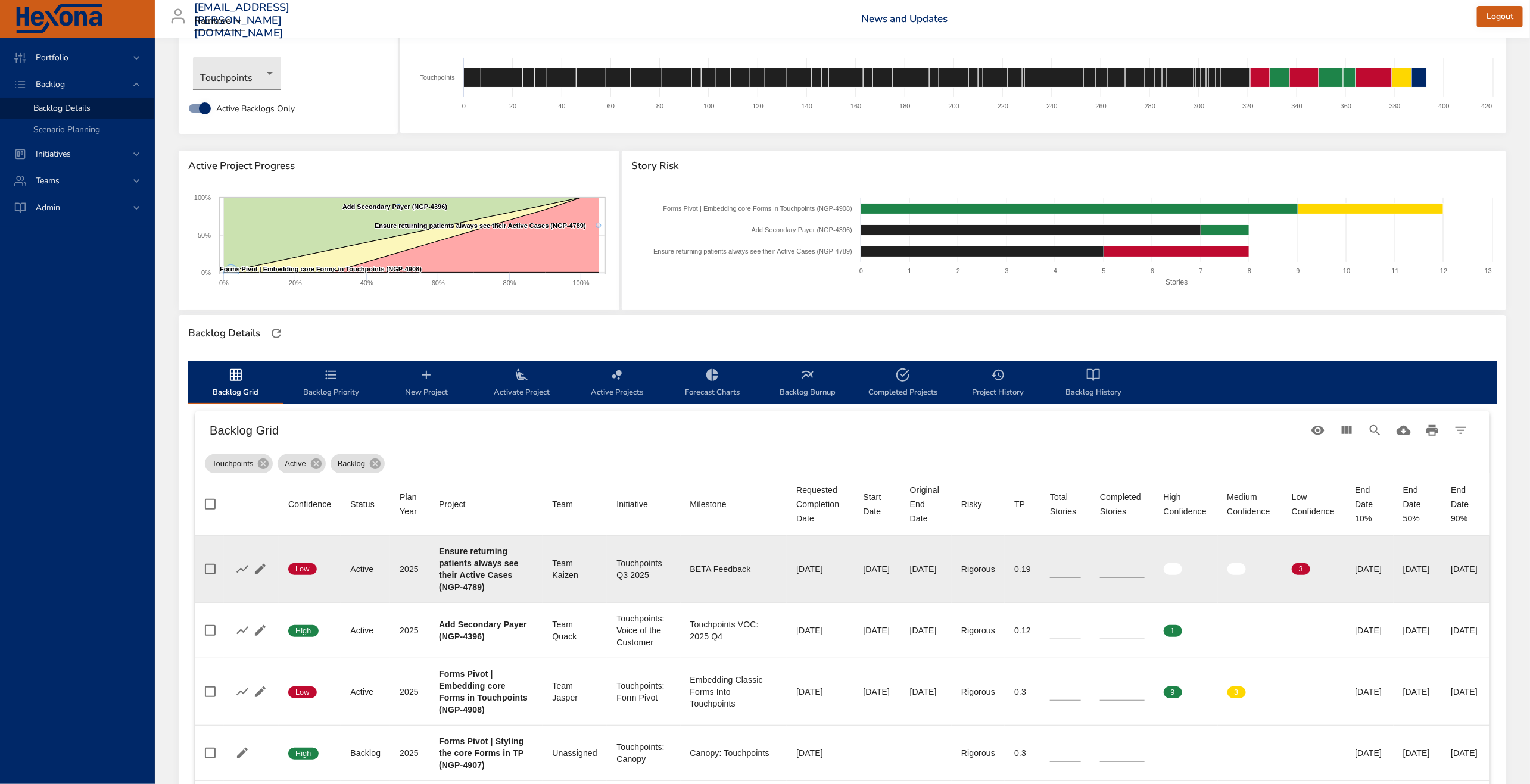
scroll to position [83, 0]
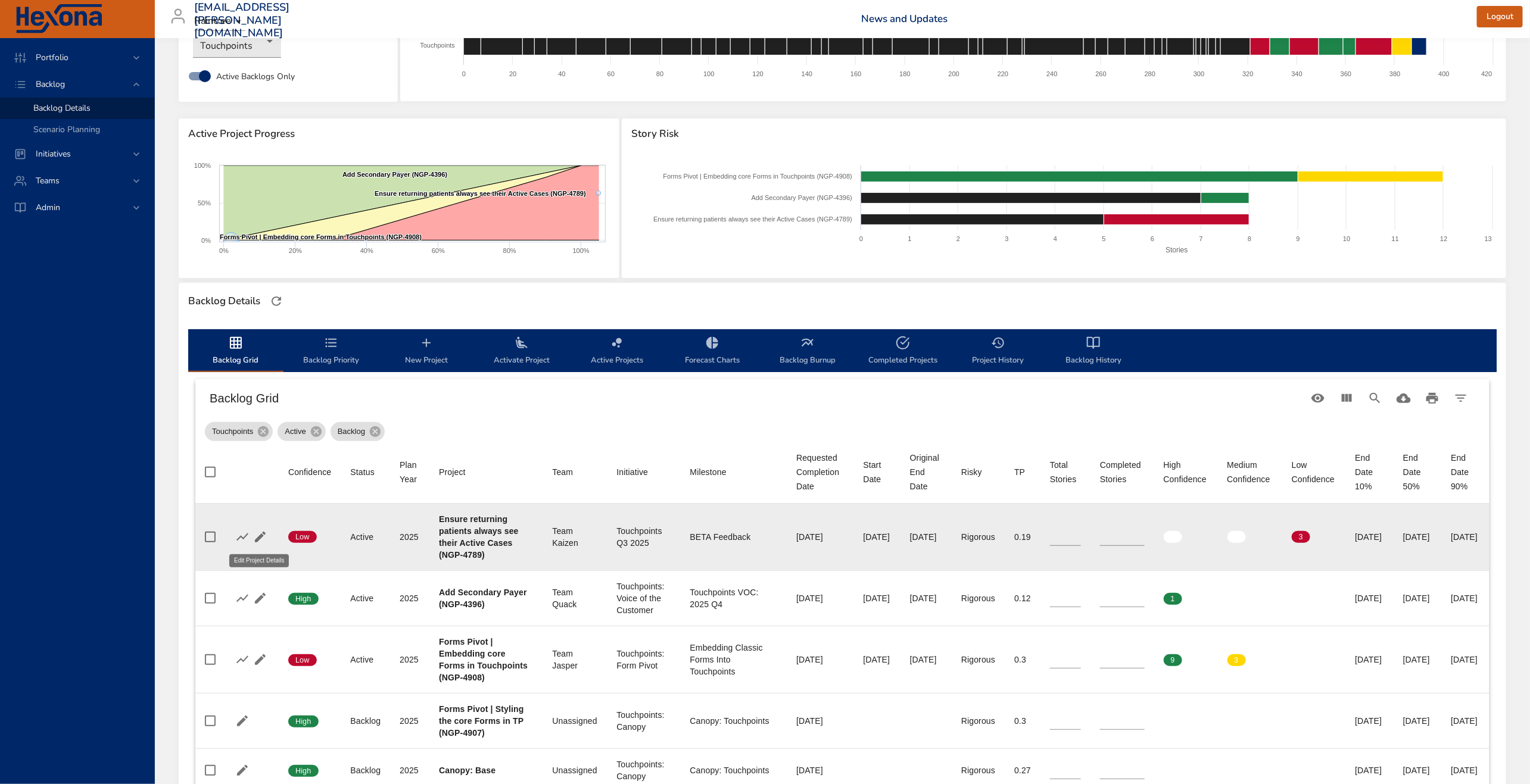
click at [266, 535] on button "button" at bounding box center [260, 537] width 18 height 18
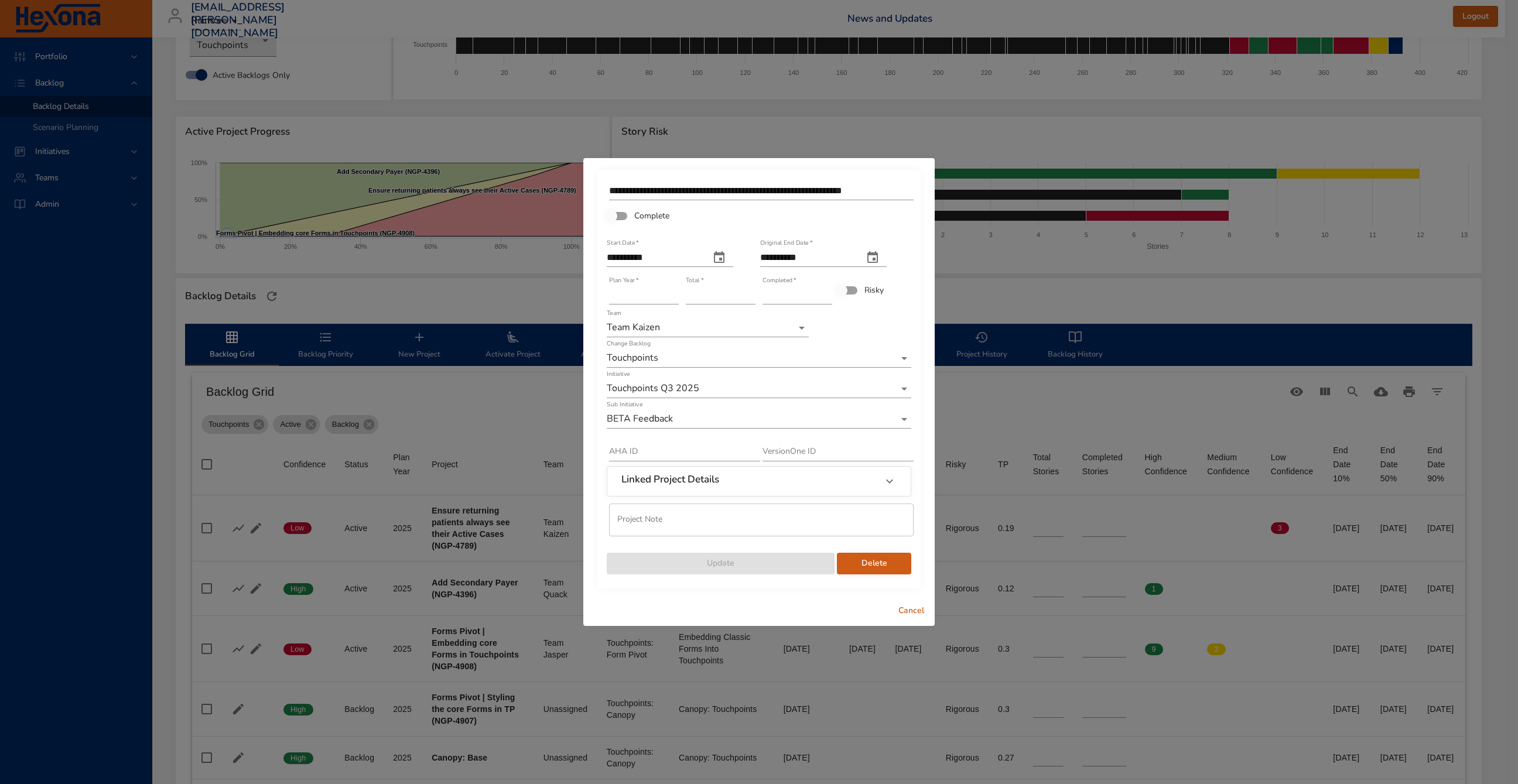
click at [920, 607] on span "Cancel" at bounding box center [911, 611] width 28 height 15
